Goal: Navigation & Orientation: Locate item on page

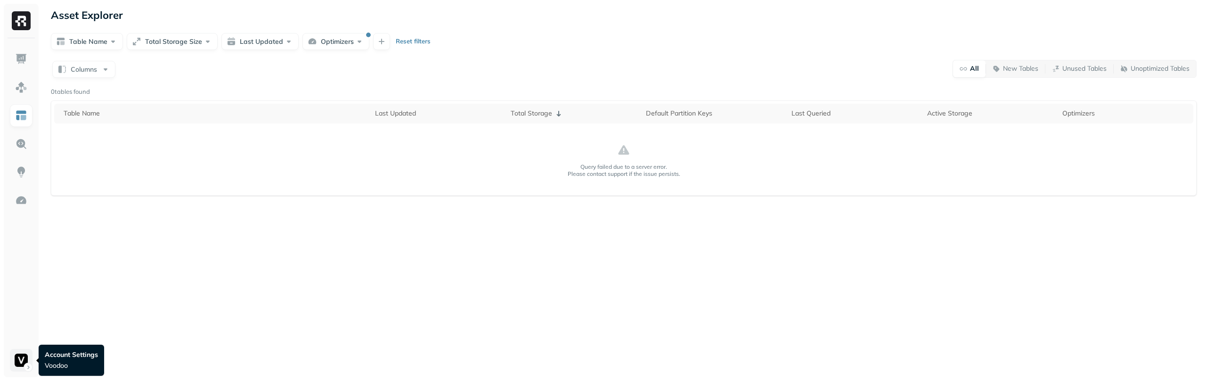
click at [25, 359] on html "Asset Explorer Table Name Total Storage Size Last Updated Optimizers Reset filt…" at bounding box center [603, 190] width 1206 height 381
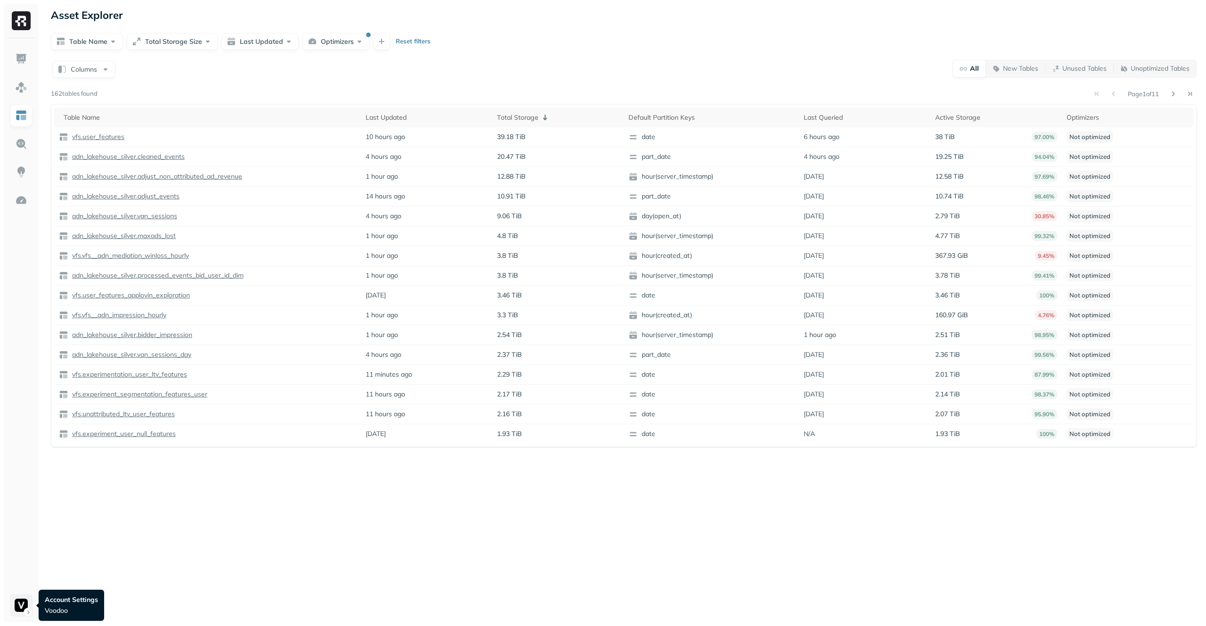
click at [18, 604] on html "Asset Explorer Table Name Total Storage Size Last Updated Optimizers Reset filt…" at bounding box center [603, 313] width 1206 height 626
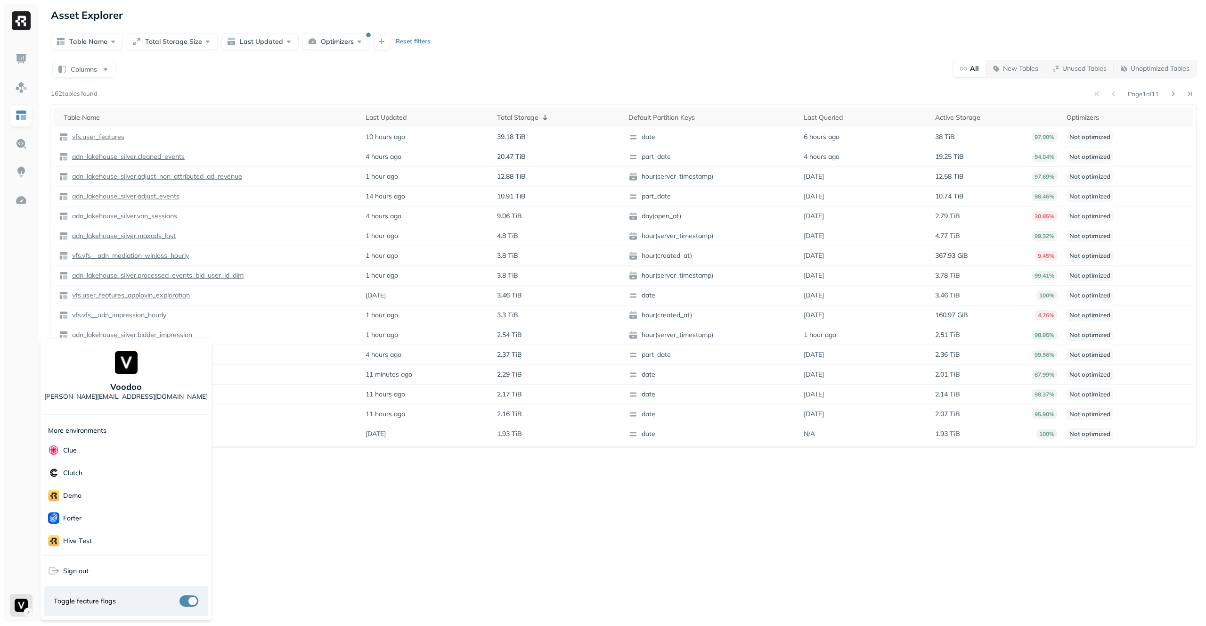
click at [379, 528] on html "Asset Explorer Table Name Total Storage Size Last Updated Optimizers Reset filt…" at bounding box center [603, 313] width 1206 height 626
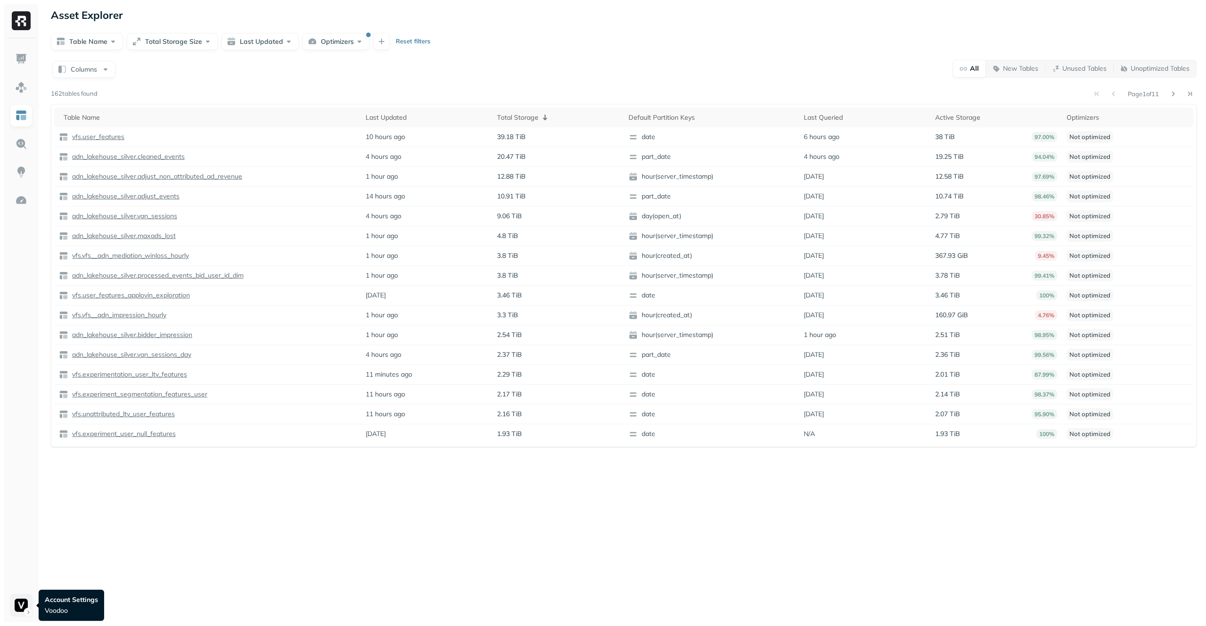
click at [17, 600] on html "Asset Explorer Table Name Total Storage Size Last Updated Optimizers Reset filt…" at bounding box center [603, 313] width 1206 height 626
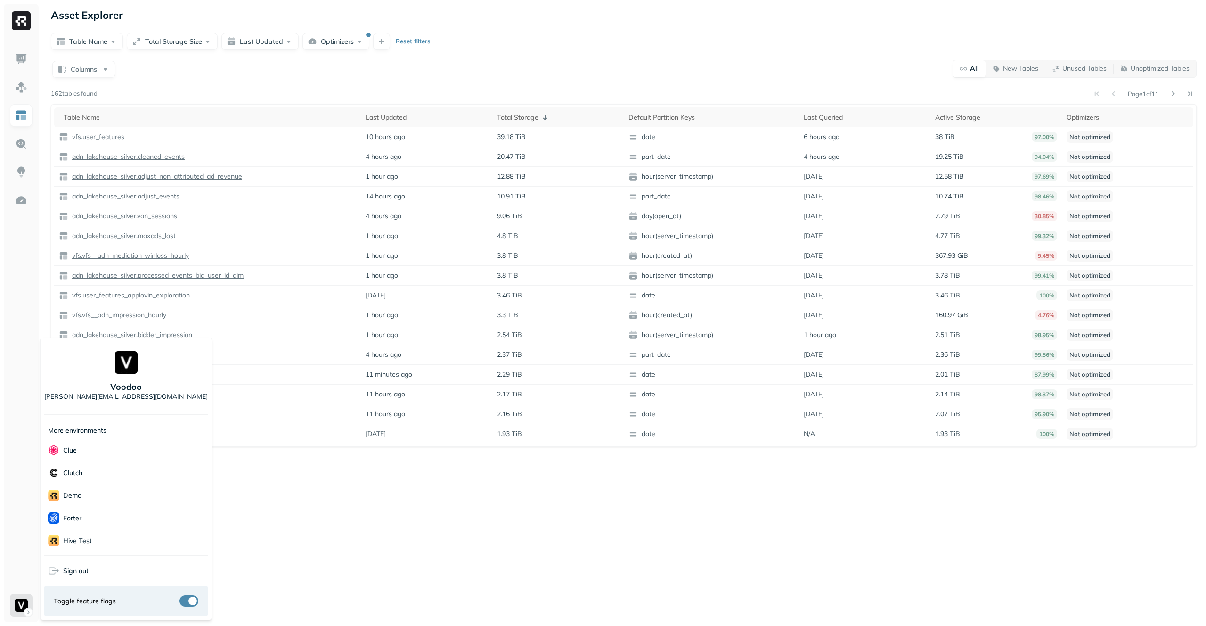
click at [167, 355] on div "Voodoo [PERSON_NAME][EMAIL_ADDRESS][DOMAIN_NAME]" at bounding box center [125, 376] width 163 height 69
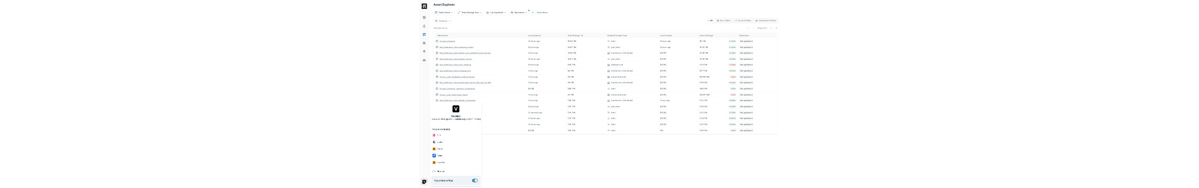
scroll to position [136, 0]
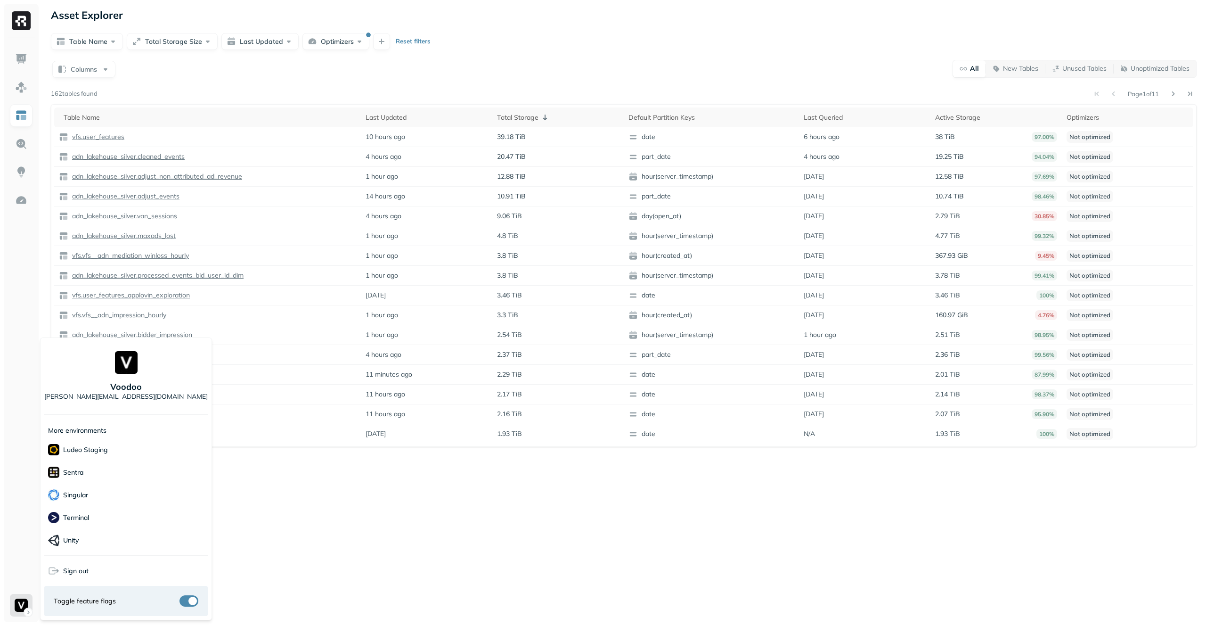
click at [246, 475] on html "Asset Explorer Table Name Total Storage Size Last Updated Optimizers Reset filt…" at bounding box center [603, 313] width 1206 height 626
click at [27, 607] on html "Asset Explorer Table Name Total Storage Size Last Updated Optimizers Reset filt…" at bounding box center [603, 313] width 1206 height 626
click at [285, 528] on html "Asset Explorer Table Name Total Storage Size Last Updated Optimizers Reset filt…" at bounding box center [603, 313] width 1206 height 626
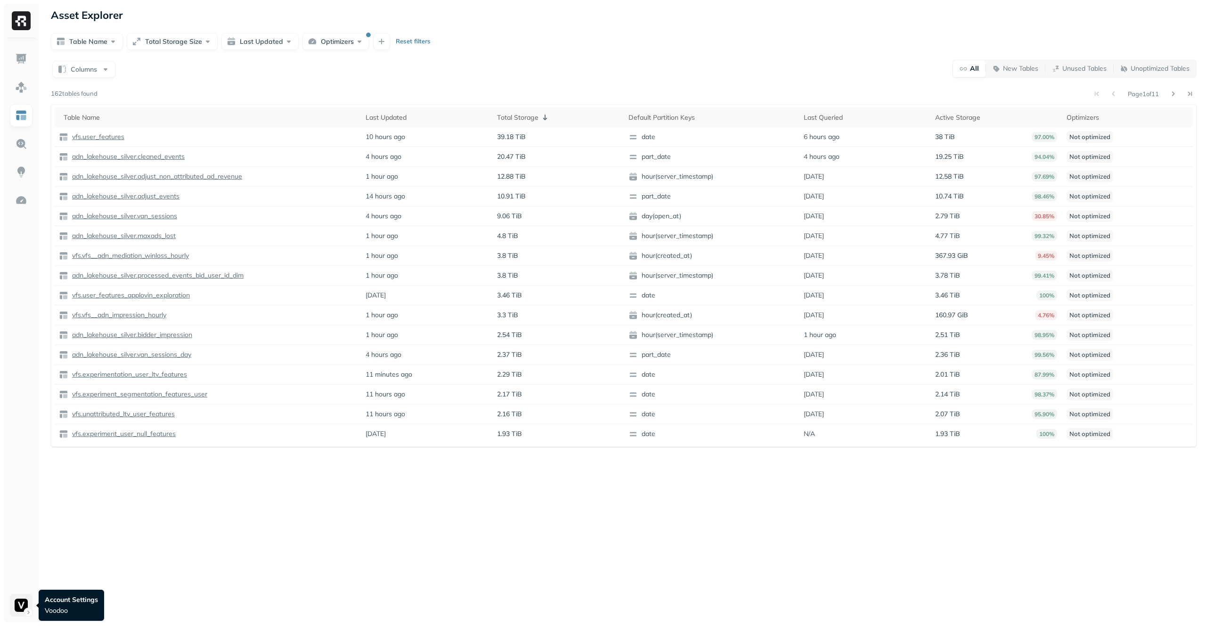
click at [20, 606] on html "Asset Explorer Table Name Total Storage Size Last Updated Optimizers Reset filt…" at bounding box center [603, 313] width 1206 height 626
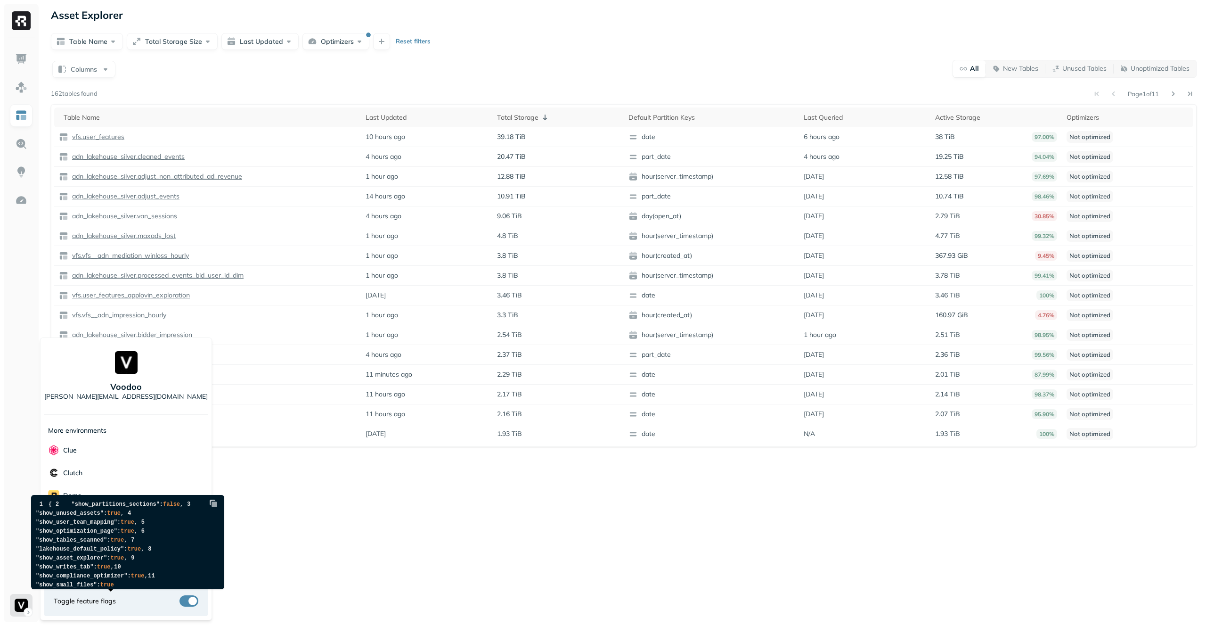
click at [262, 532] on html "Asset Explorer Table Name Total Storage Size Last Updated Optimizers Reset filt…" at bounding box center [603, 313] width 1206 height 626
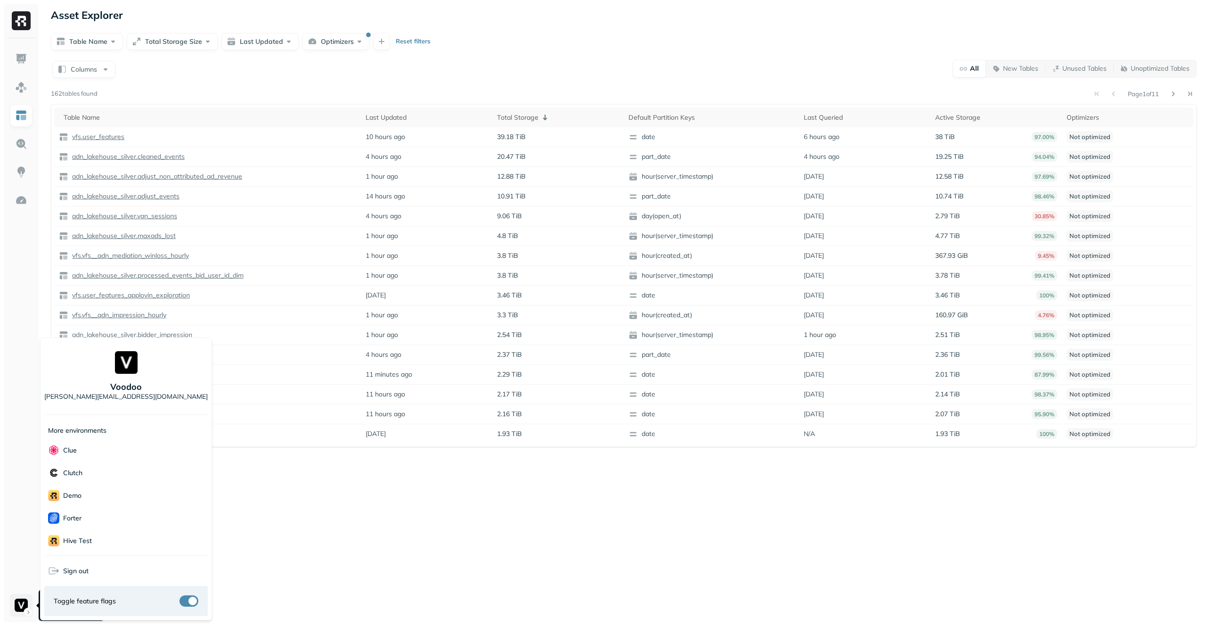
click at [26, 599] on html "Asset Explorer Table Name Total Storage Size Last Updated Optimizers Reset filt…" at bounding box center [603, 313] width 1206 height 626
click at [25, 594] on html "Asset Explorer Table Name Total Storage Size Last Updated Optimizers Reset filt…" at bounding box center [603, 313] width 1206 height 626
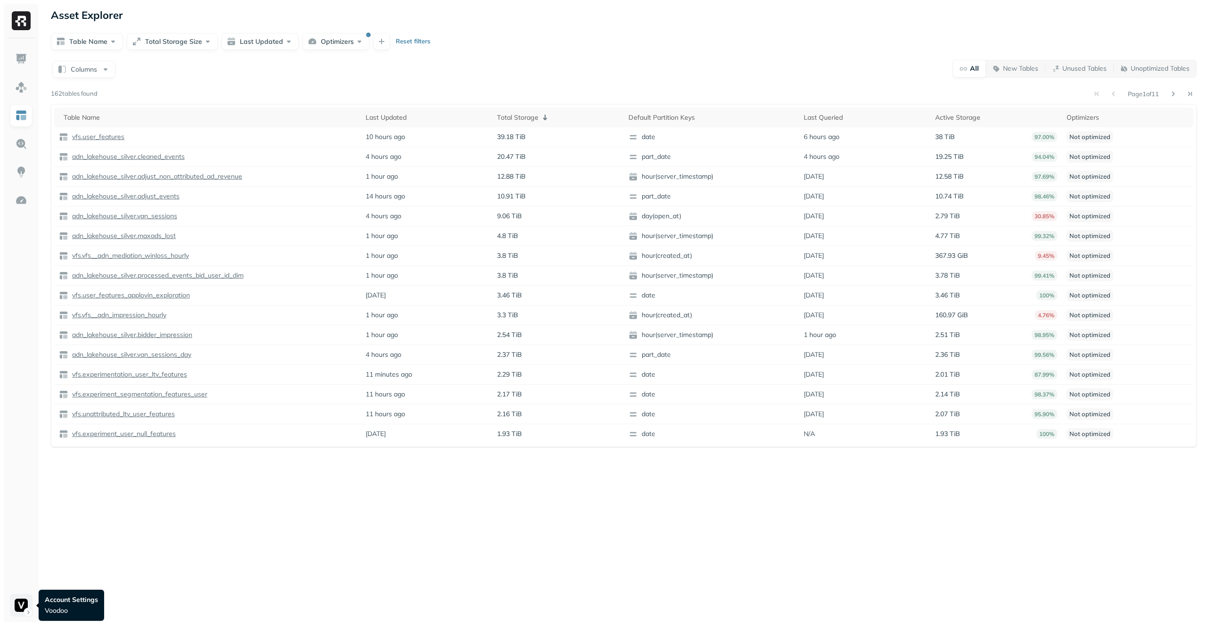
click at [24, 599] on html "Asset Explorer Table Name Total Storage Size Last Updated Optimizers Reset filt…" at bounding box center [603, 313] width 1206 height 626
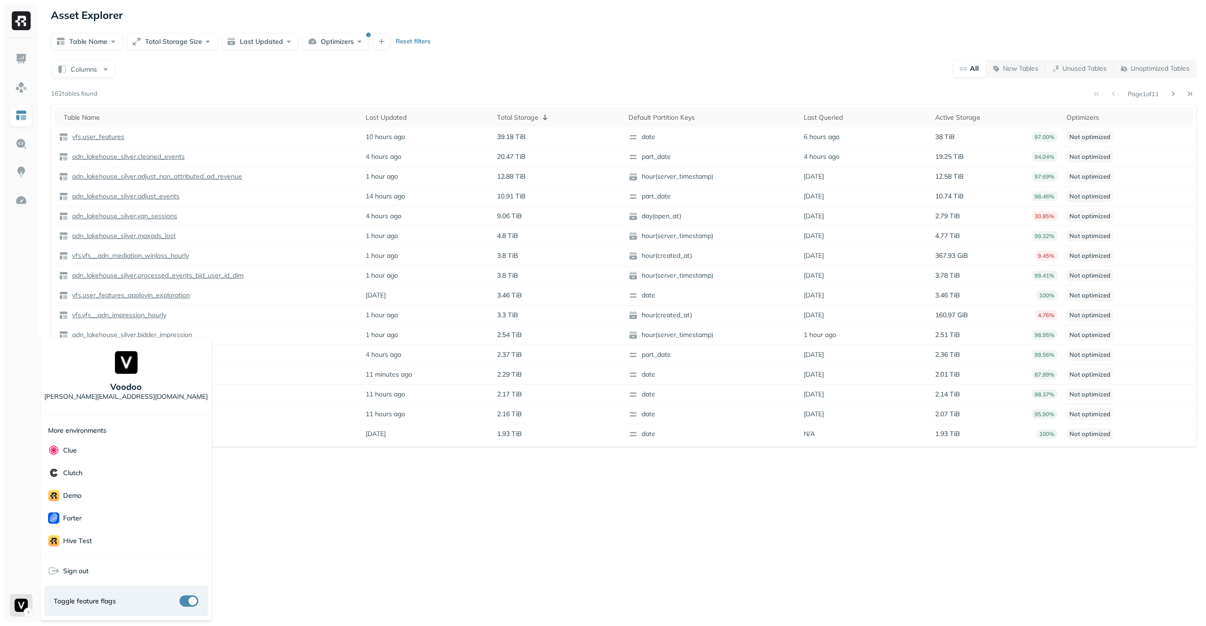
click at [254, 511] on html "Asset Explorer Table Name Total Storage Size Last Updated Optimizers Reset filt…" at bounding box center [603, 313] width 1206 height 626
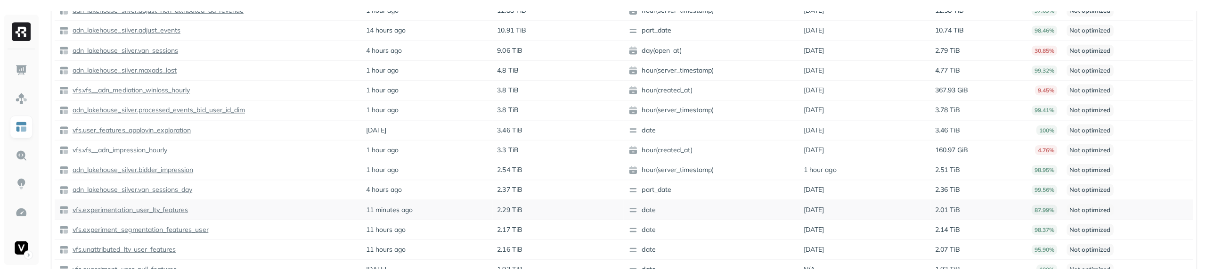
scroll to position [175, 0]
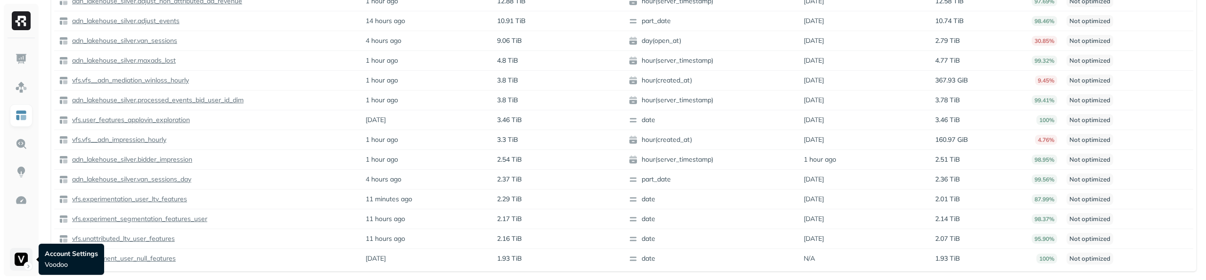
click at [24, 256] on html "Asset Explorer Table Name Total Storage Size Last Updated Optimizers Reset filt…" at bounding box center [603, 52] width 1206 height 455
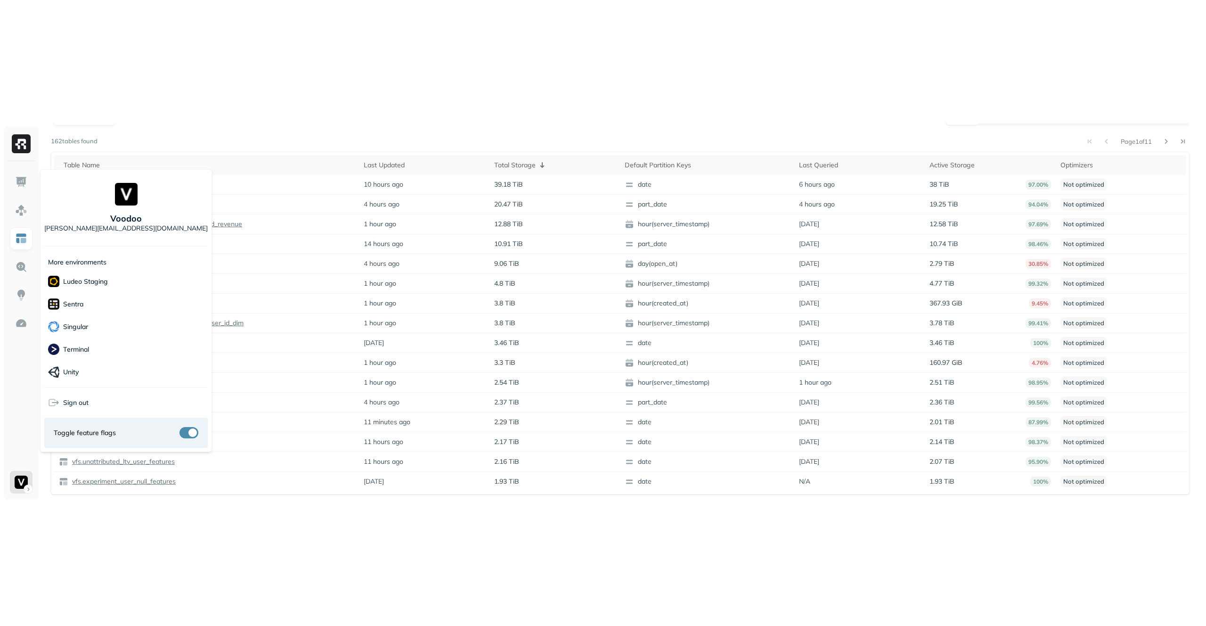
scroll to position [0, 0]
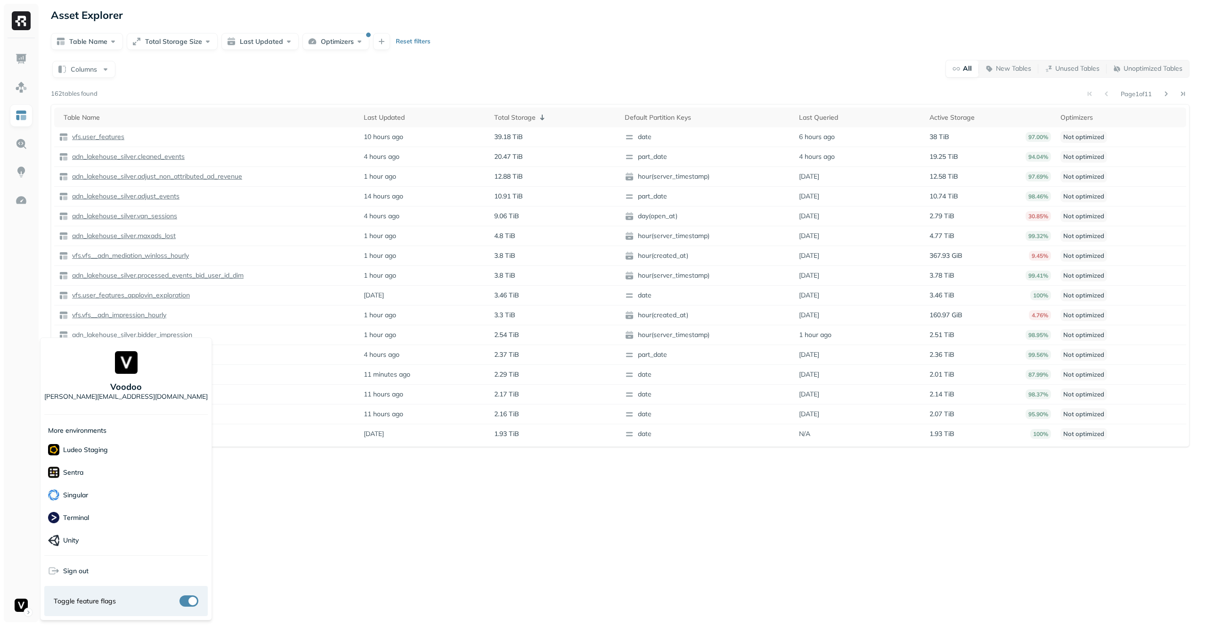
click at [21, 602] on html "Asset Explorer Table Name Total Storage Size Last Updated Optimizers Reset filt…" at bounding box center [603, 313] width 1206 height 626
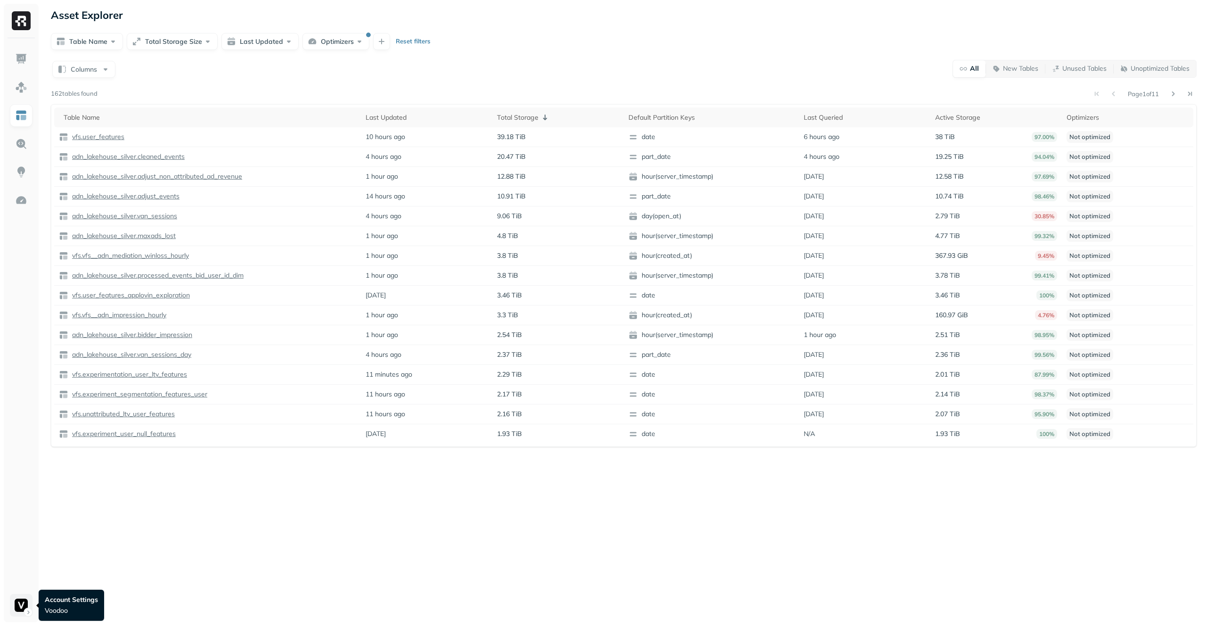
click at [22, 603] on html "Asset Explorer Table Name Total Storage Size Last Updated Optimizers Reset filt…" at bounding box center [603, 313] width 1206 height 626
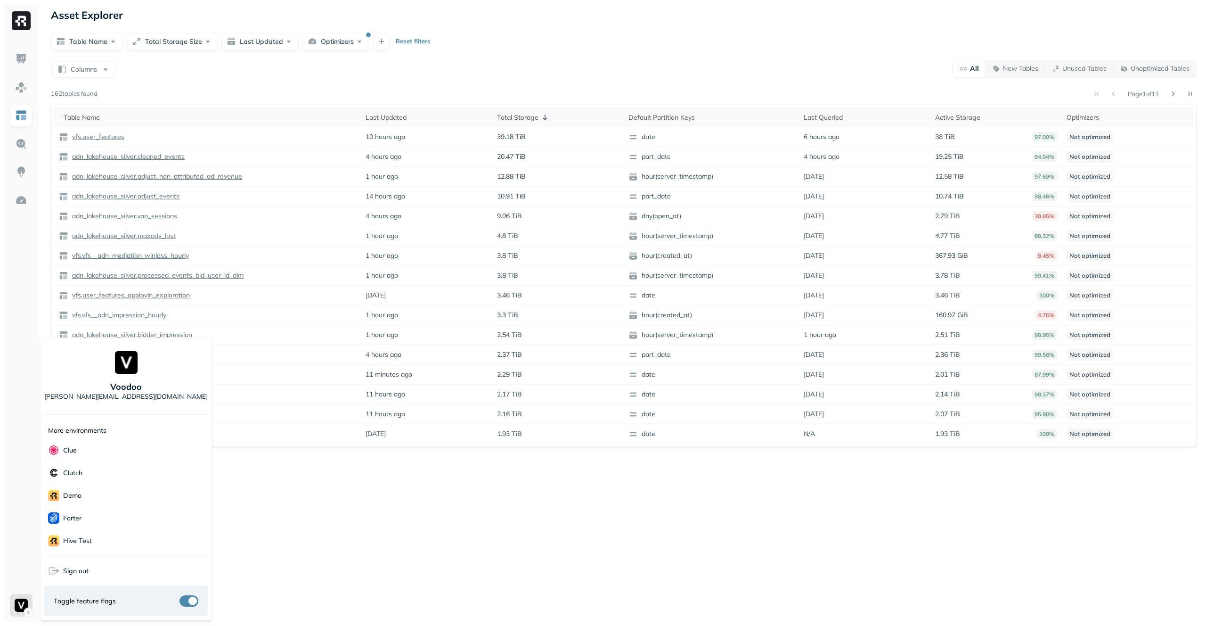
click at [324, 524] on html "Asset Explorer Table Name Total Storage Size Last Updated Optimizers Reset filt…" at bounding box center [603, 313] width 1206 height 626
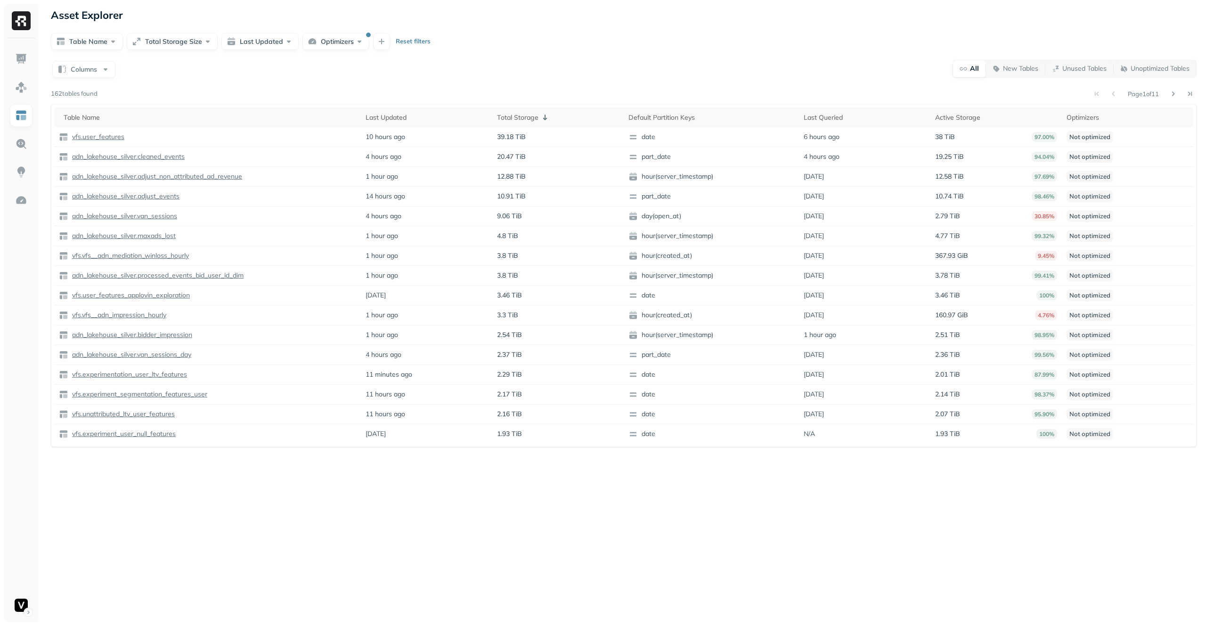
click at [324, 524] on div "Asset Explorer Table Name Total Storage Size Last Updated Optimizers Reset filt…" at bounding box center [623, 313] width 1164 height 626
click at [28, 601] on html "Asset Explorer Table Name Total Storage Size Last Updated Optimizers Reset filt…" at bounding box center [603, 313] width 1206 height 626
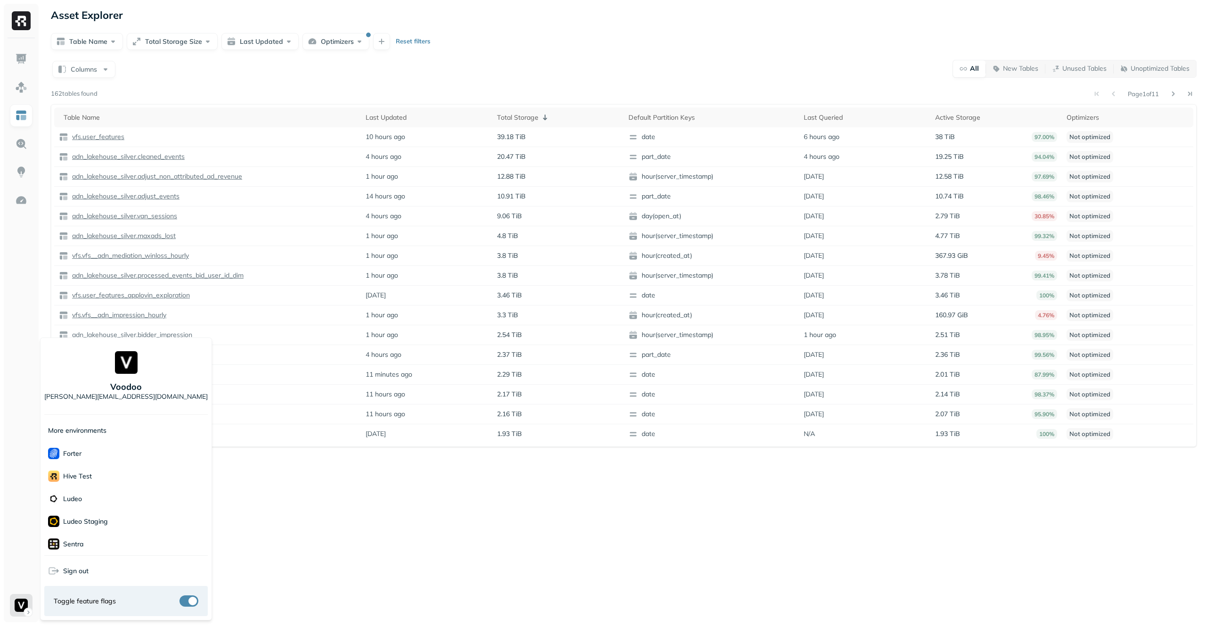
scroll to position [136, 0]
click at [272, 492] on html "Asset Explorer Table Name Total Storage Size Last Updated Optimizers Reset filt…" at bounding box center [603, 313] width 1206 height 626
